Goal: Transaction & Acquisition: Purchase product/service

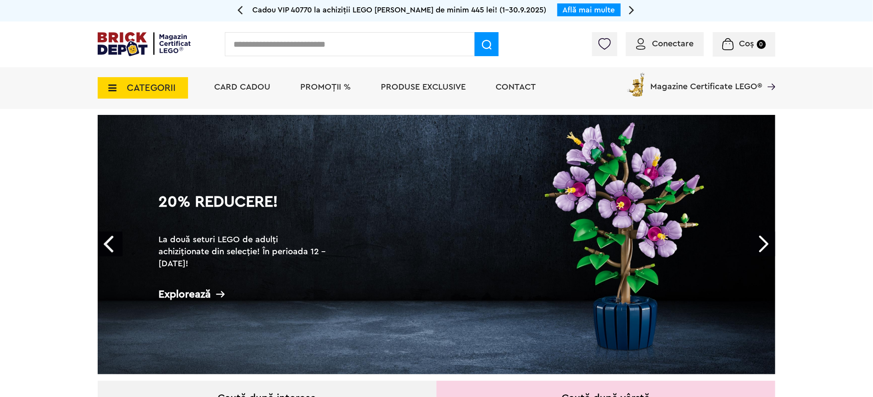
click at [160, 90] on span "CATEGORII" at bounding box center [151, 87] width 49 height 9
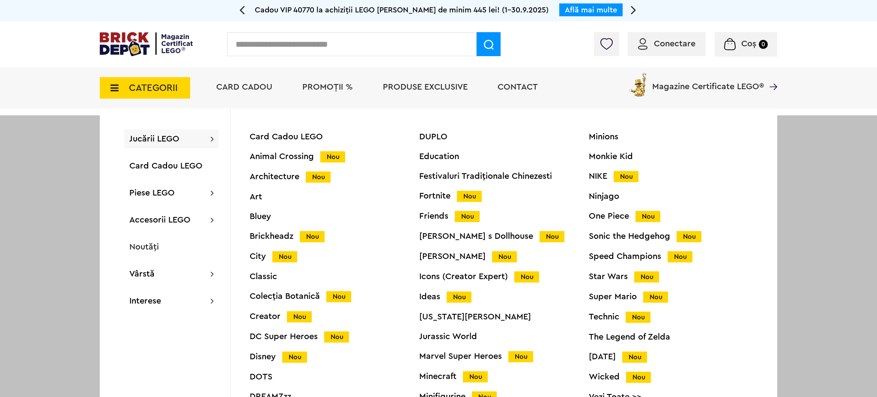
click at [607, 258] on div "Speed Champions Nou" at bounding box center [674, 256] width 170 height 9
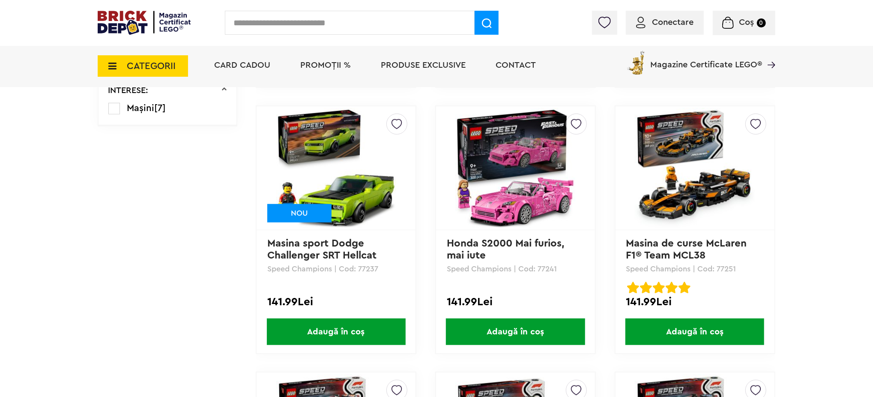
scroll to position [514, 0]
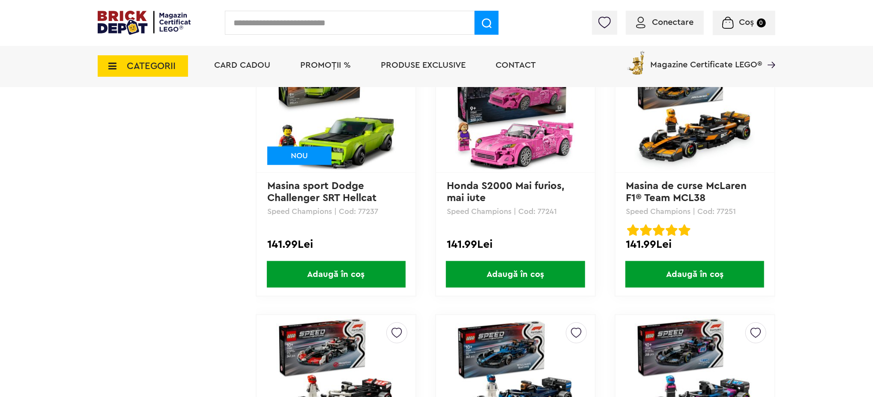
click at [509, 112] on img at bounding box center [515, 111] width 120 height 120
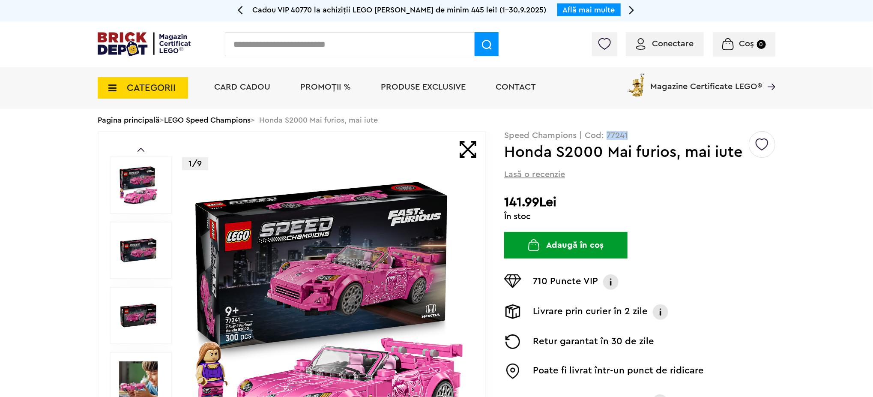
drag, startPoint x: 630, startPoint y: 135, endPoint x: 607, endPoint y: 136, distance: 23.2
click at [607, 136] on p "Speed Champions | Cod: 77241" at bounding box center [639, 135] width 271 height 9
copy p "77241"
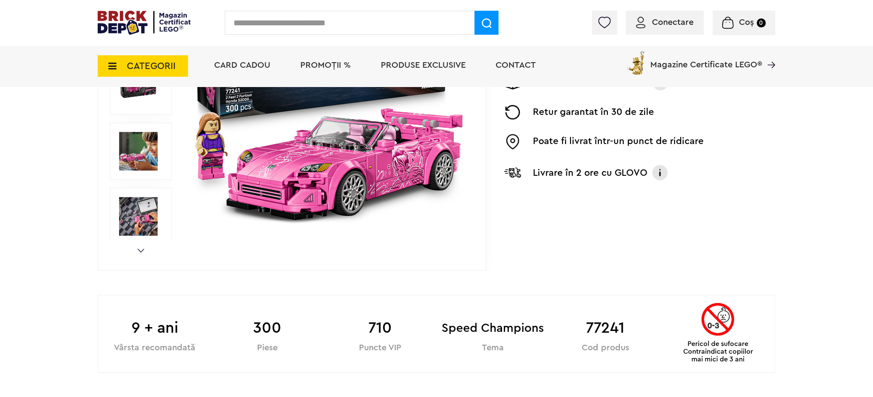
scroll to position [343, 0]
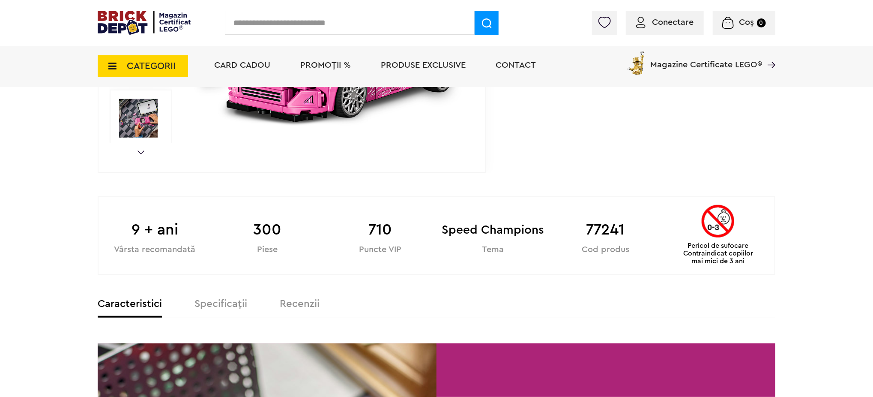
click at [671, 21] on span "Conectare" at bounding box center [673, 22] width 42 height 9
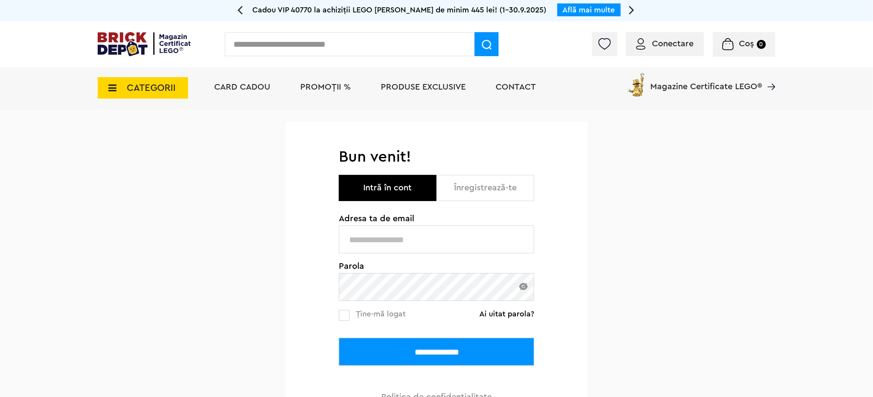
click at [409, 239] on input "text" at bounding box center [436, 239] width 195 height 28
type input "**********"
click at [339, 338] on input "**********" at bounding box center [436, 352] width 195 height 28
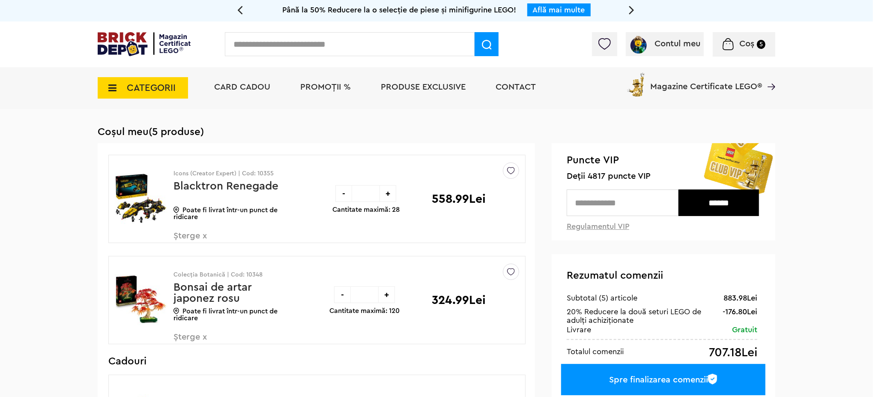
click at [151, 92] on span "CATEGORII" at bounding box center [151, 87] width 49 height 9
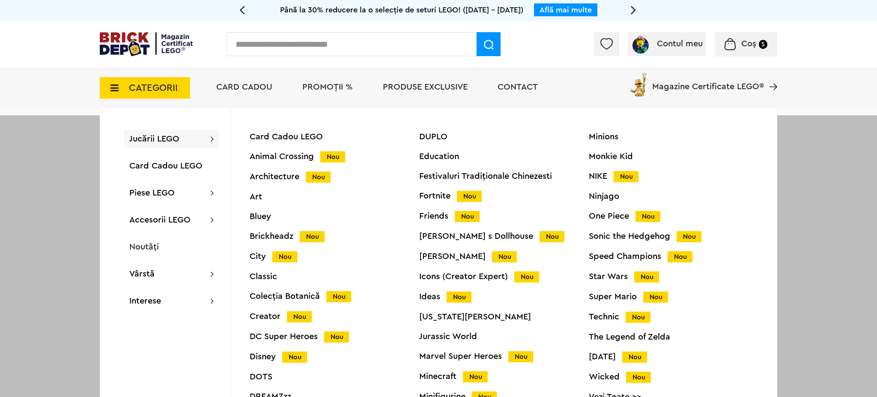
click at [608, 259] on div "Speed Champions Nou" at bounding box center [674, 256] width 170 height 9
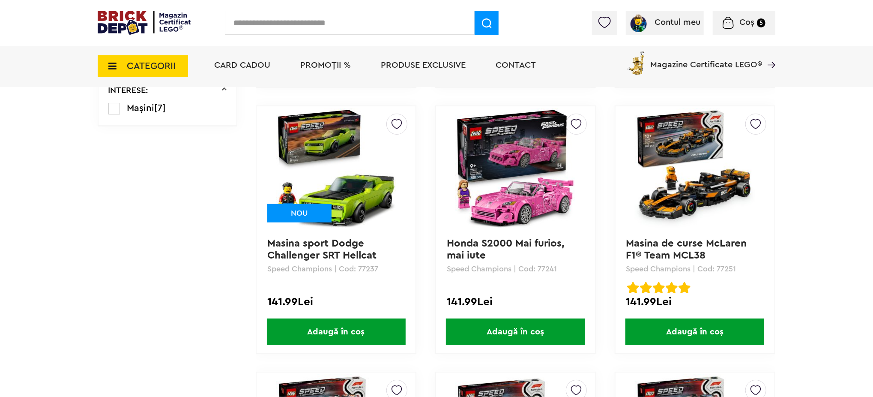
click at [501, 324] on span "Adaugă în coș" at bounding box center [515, 331] width 139 height 27
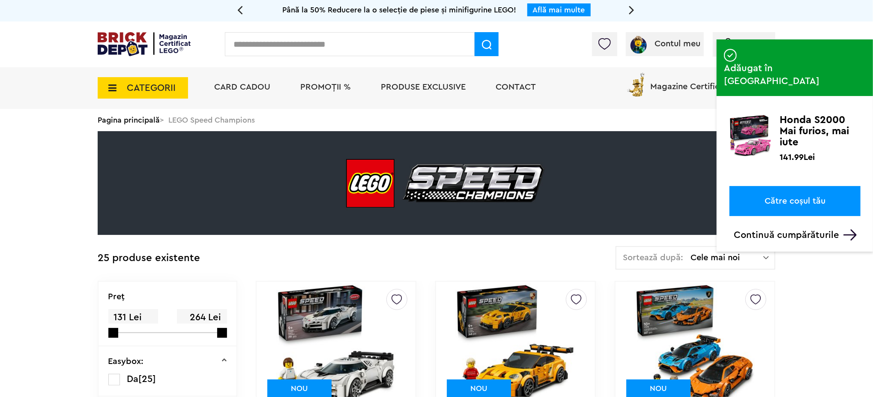
click at [160, 90] on span "CATEGORII" at bounding box center [151, 87] width 49 height 9
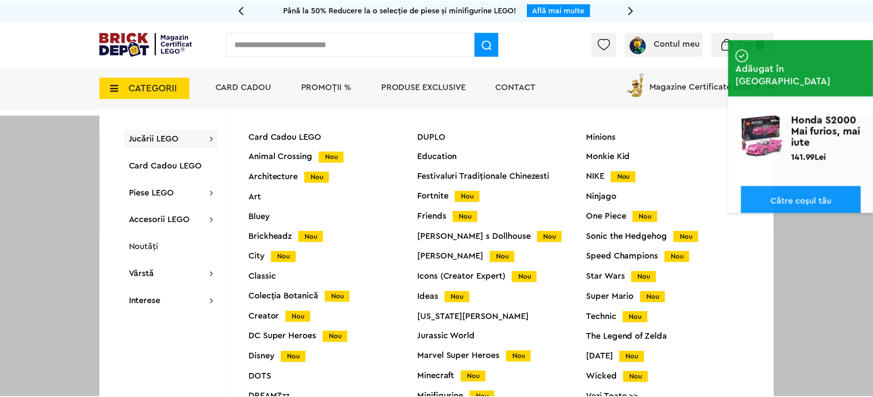
scroll to position [34, 0]
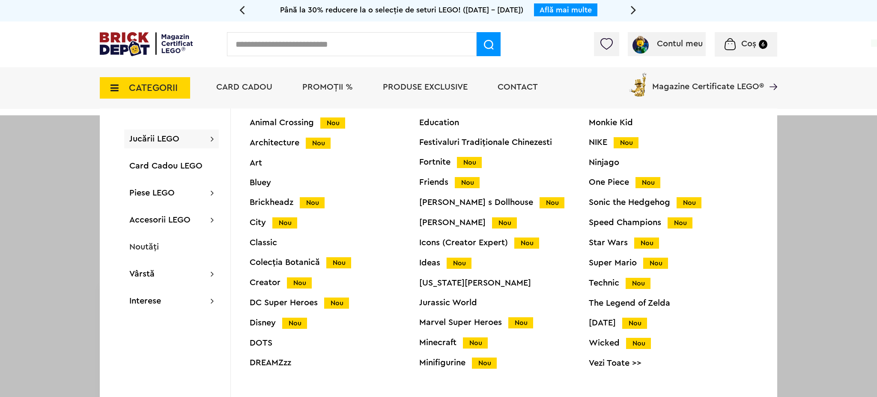
click at [446, 362] on div "Minifigurine Nou" at bounding box center [504, 362] width 170 height 9
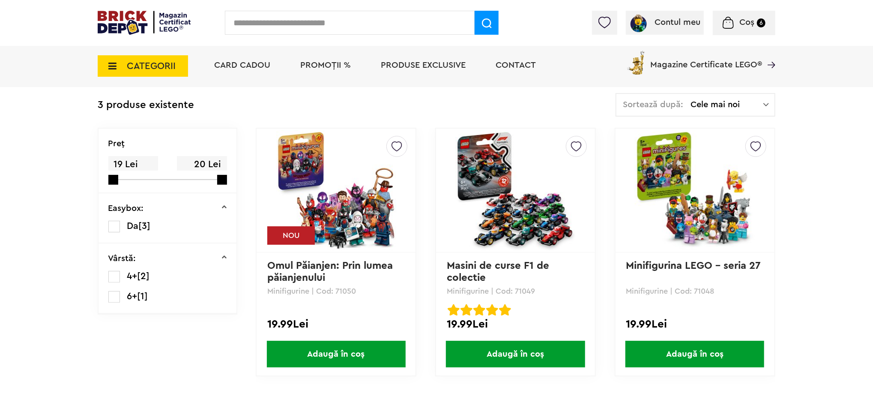
scroll to position [171, 0]
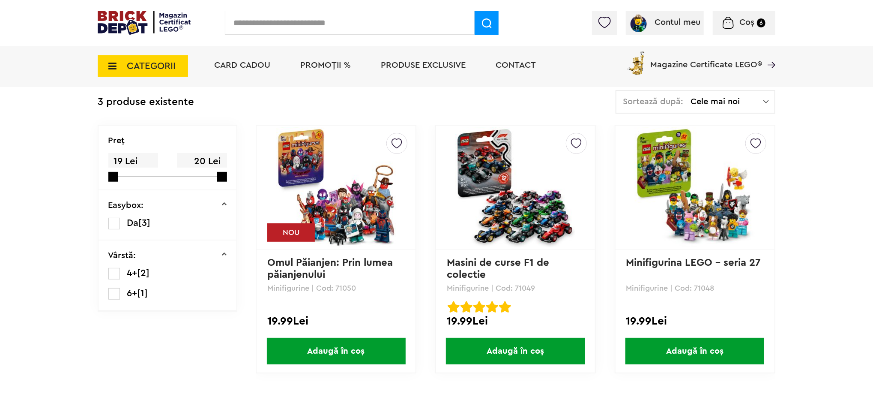
click at [340, 349] on span "Adaugă în coș" at bounding box center [336, 351] width 139 height 27
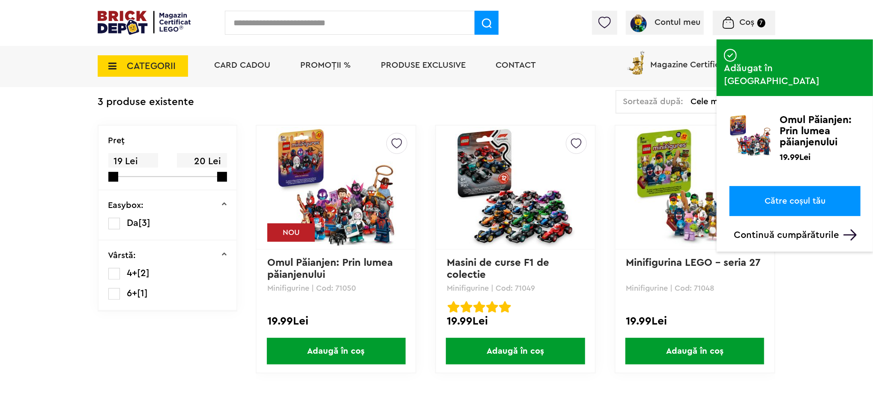
click at [784, 186] on link "Către coșul tău" at bounding box center [795, 201] width 131 height 30
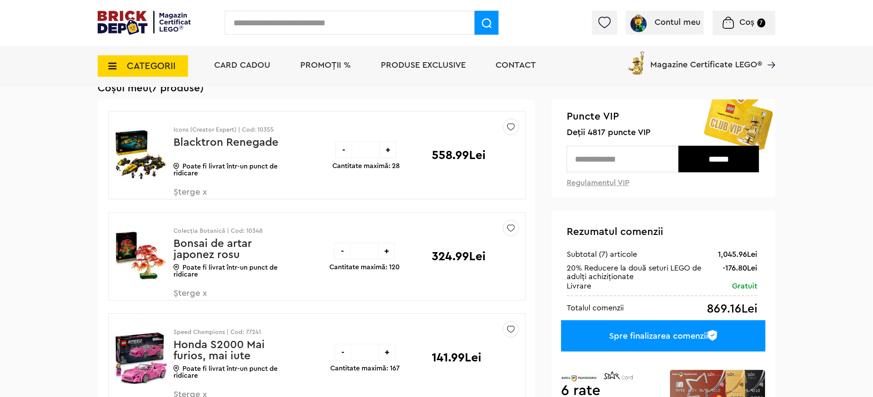
scroll to position [57, 0]
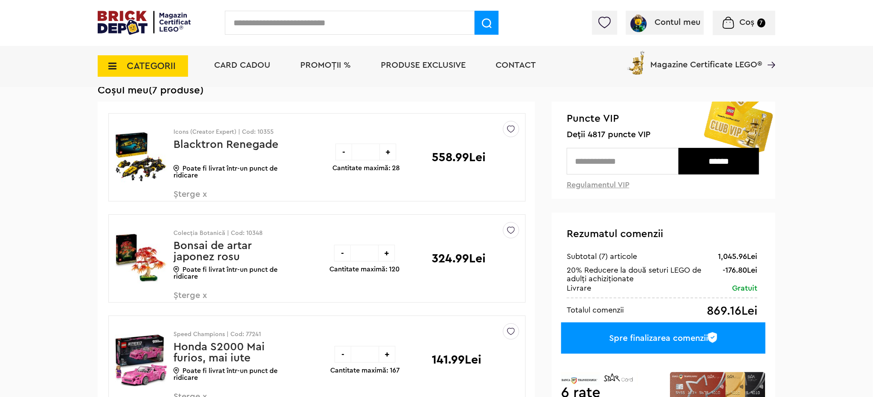
click at [341, 254] on div "-" at bounding box center [342, 253] width 17 height 17
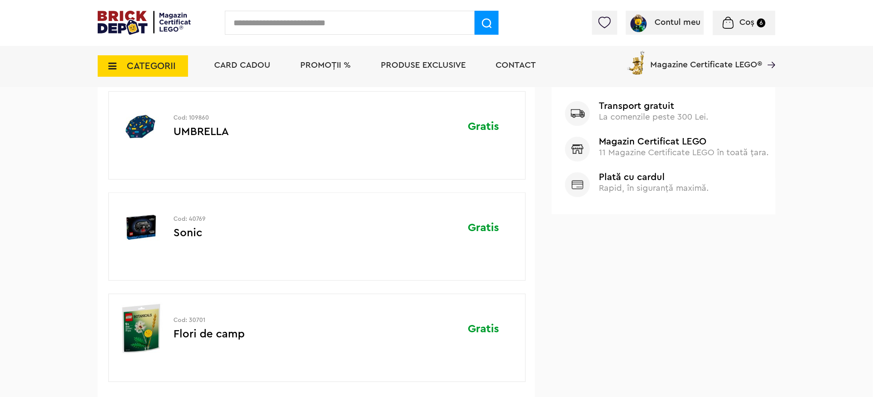
scroll to position [57, 0]
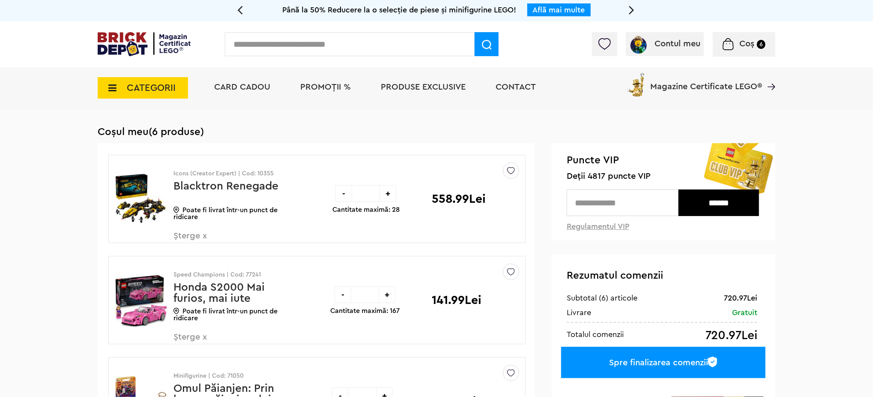
click at [326, 88] on span "PROMOȚII %" at bounding box center [325, 87] width 51 height 9
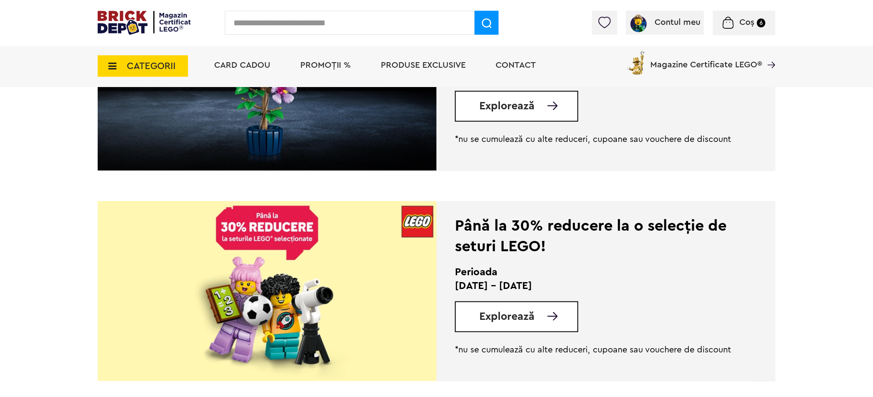
scroll to position [628, 0]
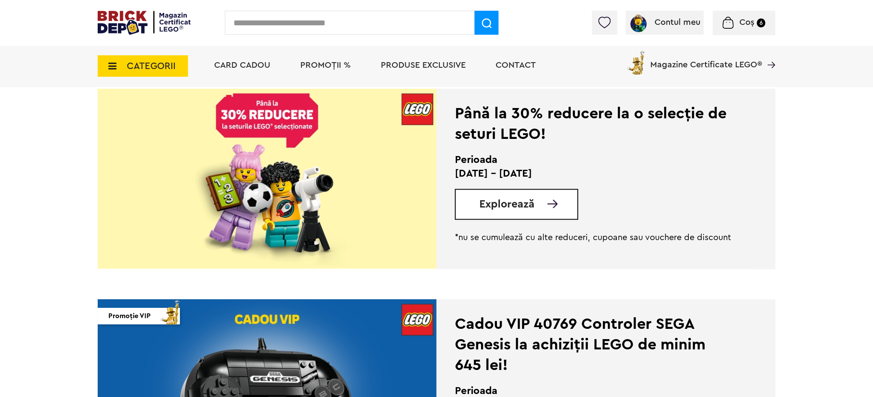
click at [502, 207] on span "Explorează" at bounding box center [506, 204] width 55 height 11
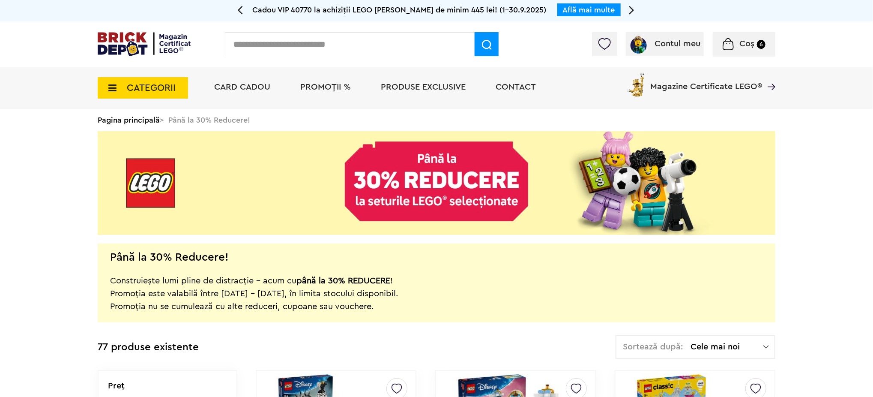
click at [327, 89] on span "PROMOȚII %" at bounding box center [325, 87] width 51 height 9
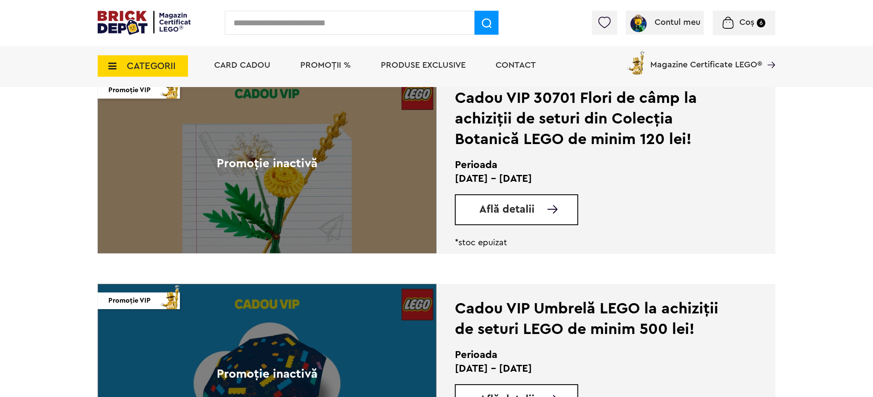
scroll to position [1656, 0]
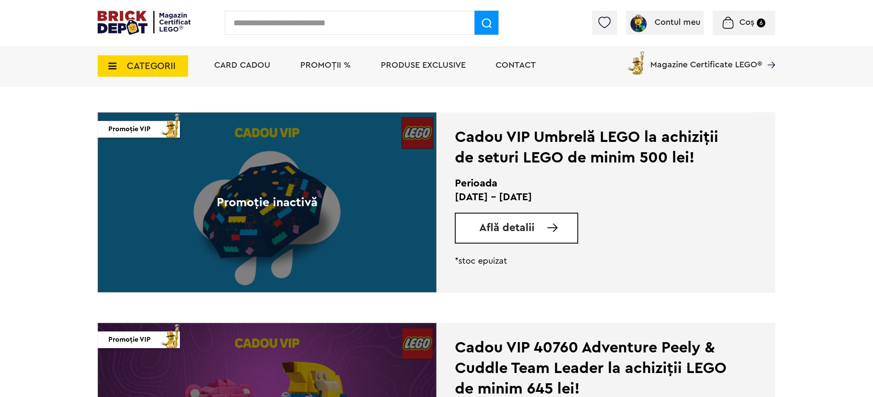
click at [506, 226] on span "Află detalii" at bounding box center [506, 227] width 55 height 11
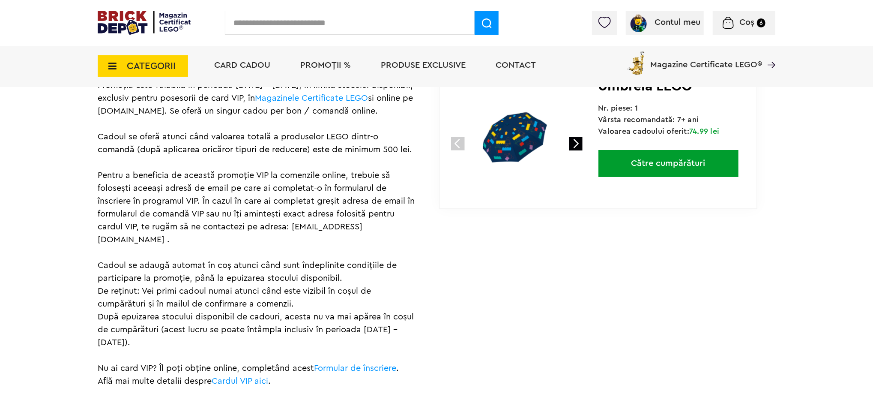
scroll to position [457, 0]
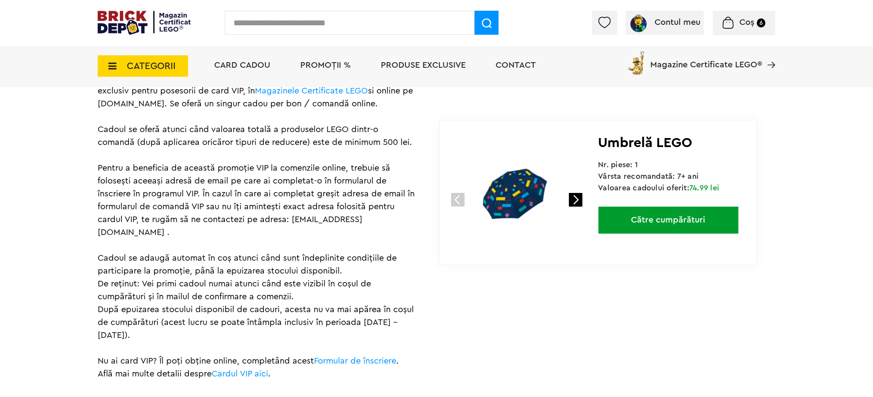
click at [515, 202] on img at bounding box center [516, 193] width 114 height 114
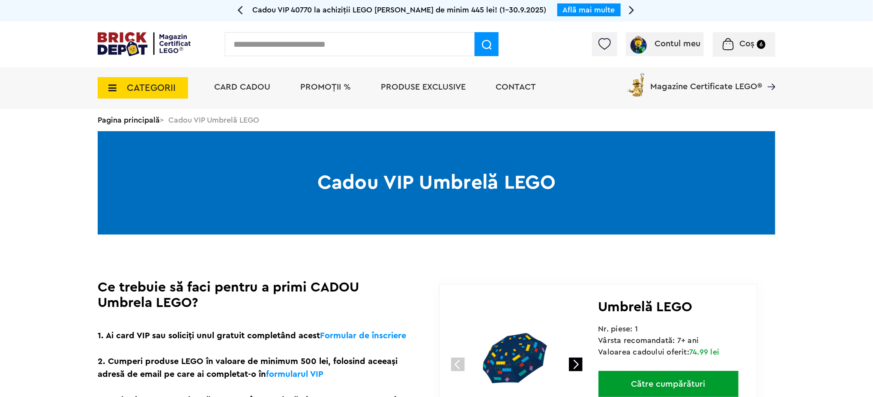
click at [508, 371] on img at bounding box center [516, 357] width 114 height 114
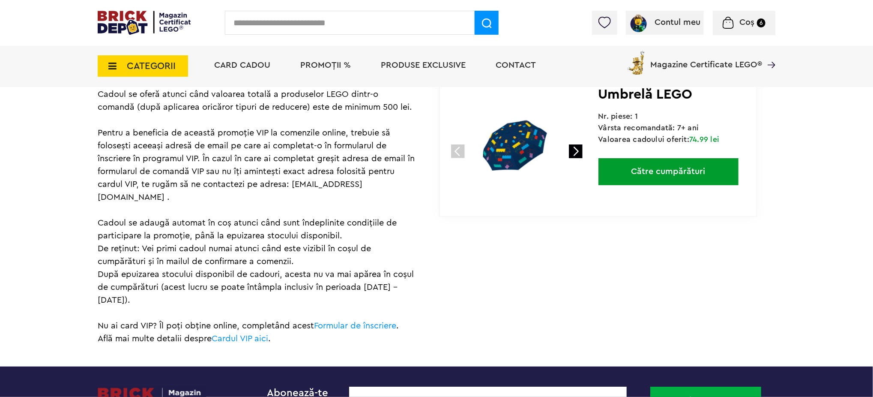
scroll to position [514, 0]
